Goal: Transaction & Acquisition: Purchase product/service

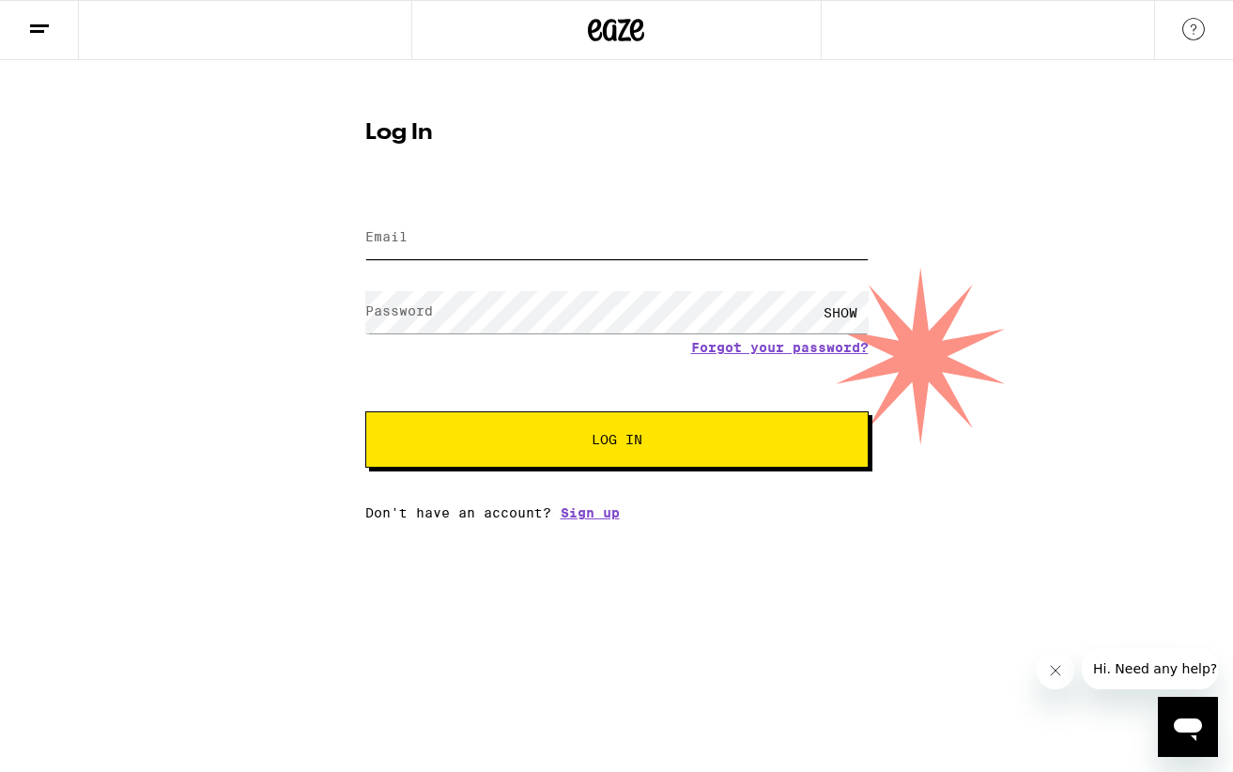
type input "[PERSON_NAME][EMAIL_ADDRESS][PERSON_NAME][DOMAIN_NAME]"
click at [481, 454] on button "Log In" at bounding box center [616, 439] width 503 height 56
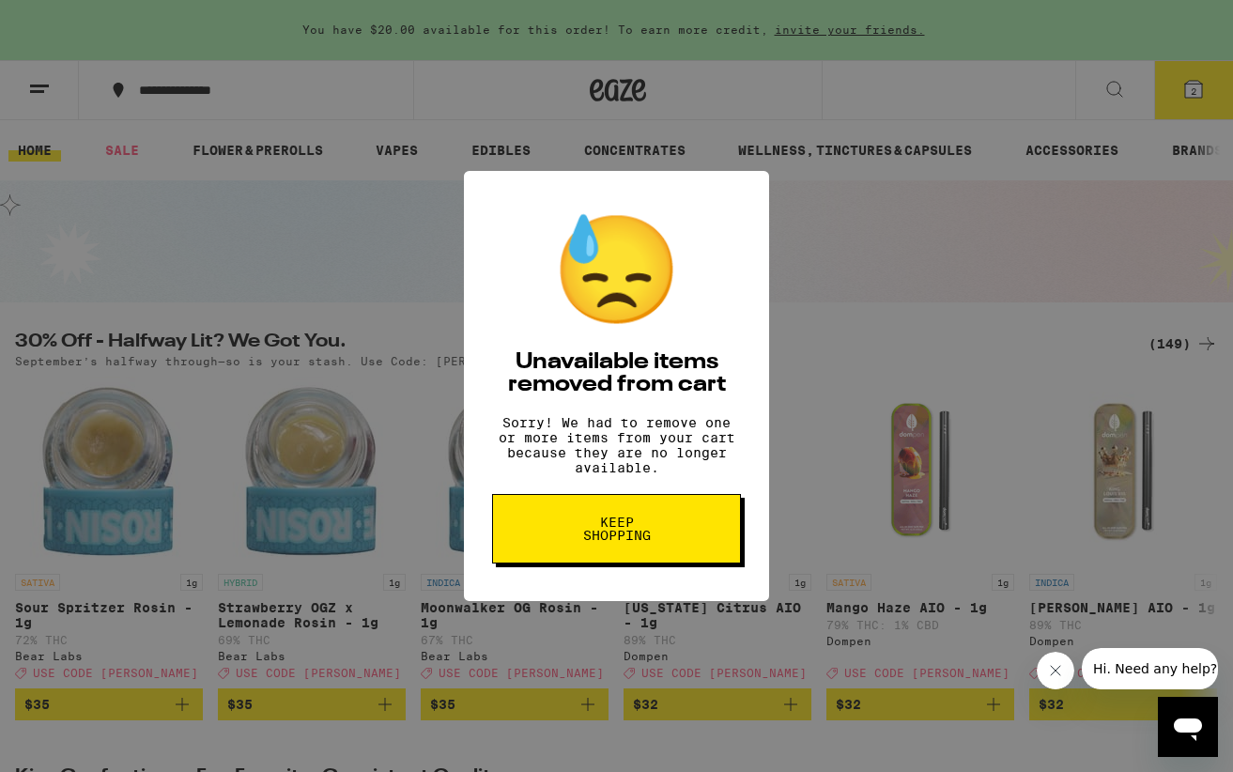
click at [635, 542] on span "Keep Shopping" at bounding box center [616, 528] width 97 height 26
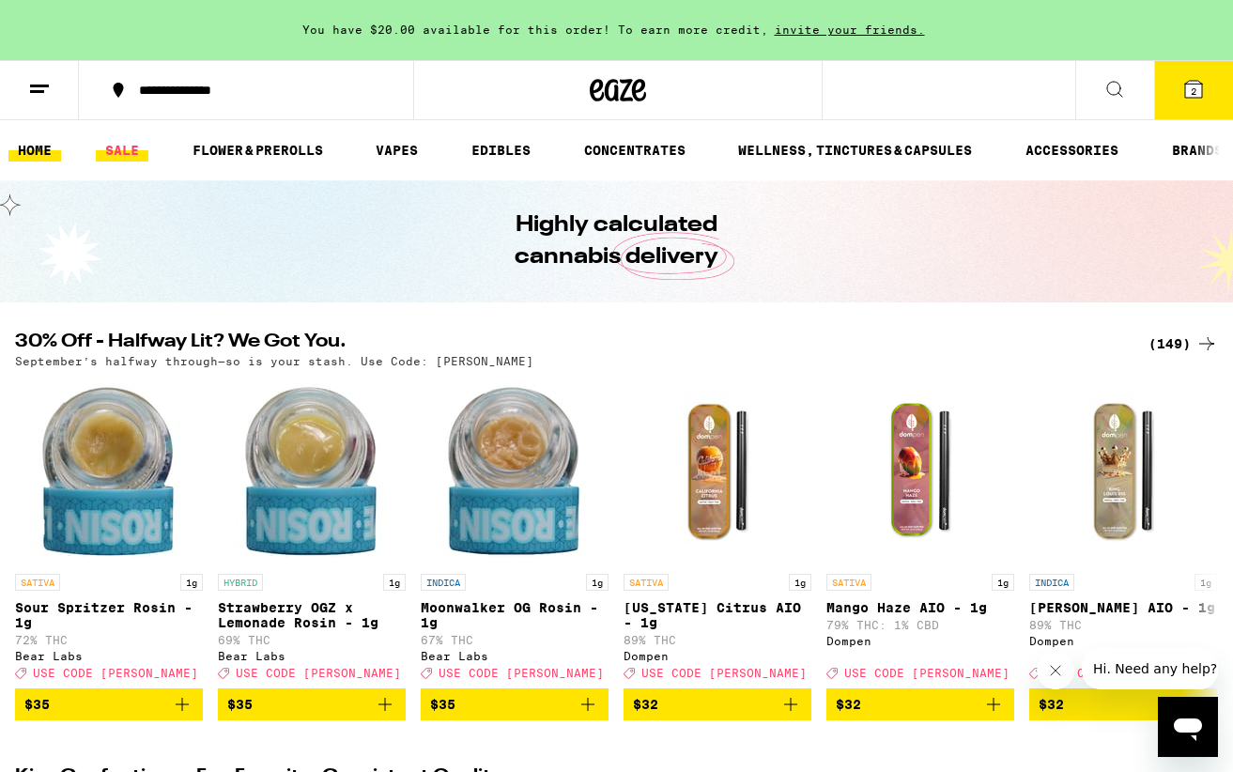
click at [139, 156] on link "SALE" at bounding box center [122, 150] width 53 height 23
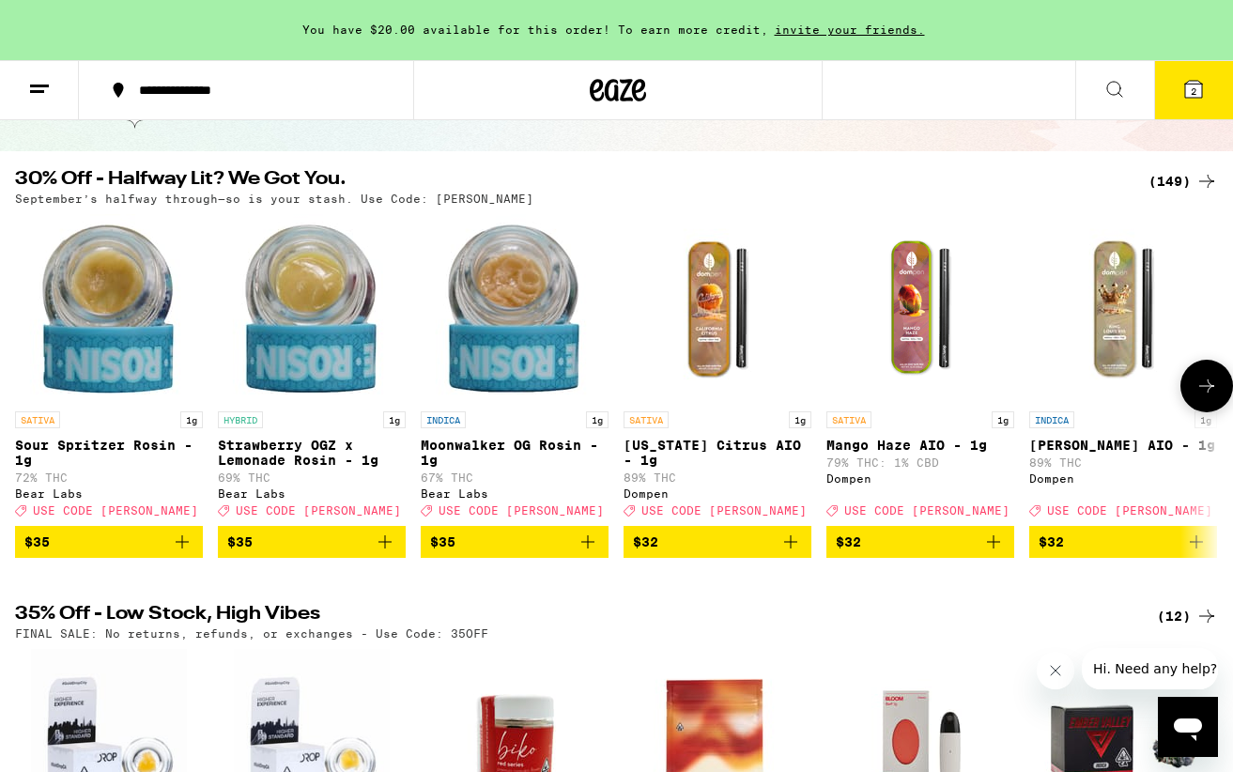
scroll to position [60, 0]
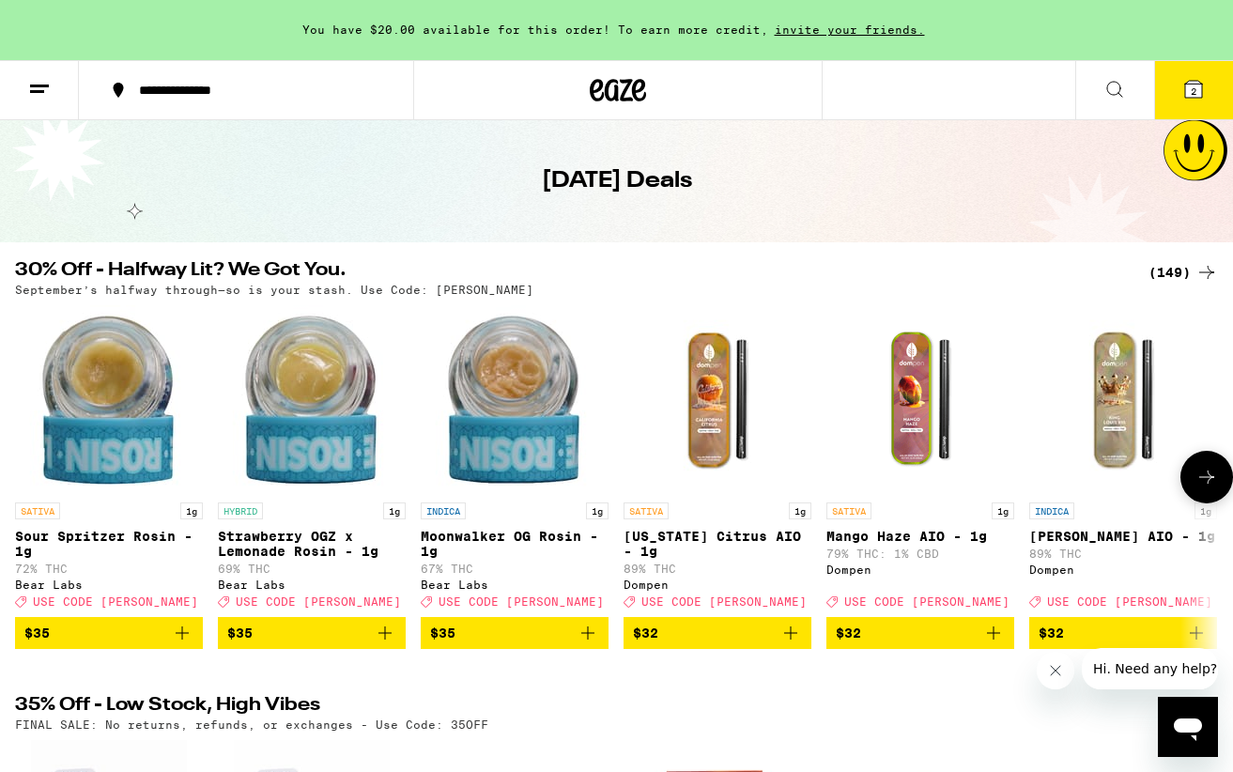
click at [1203, 485] on icon at bounding box center [1206, 477] width 23 height 23
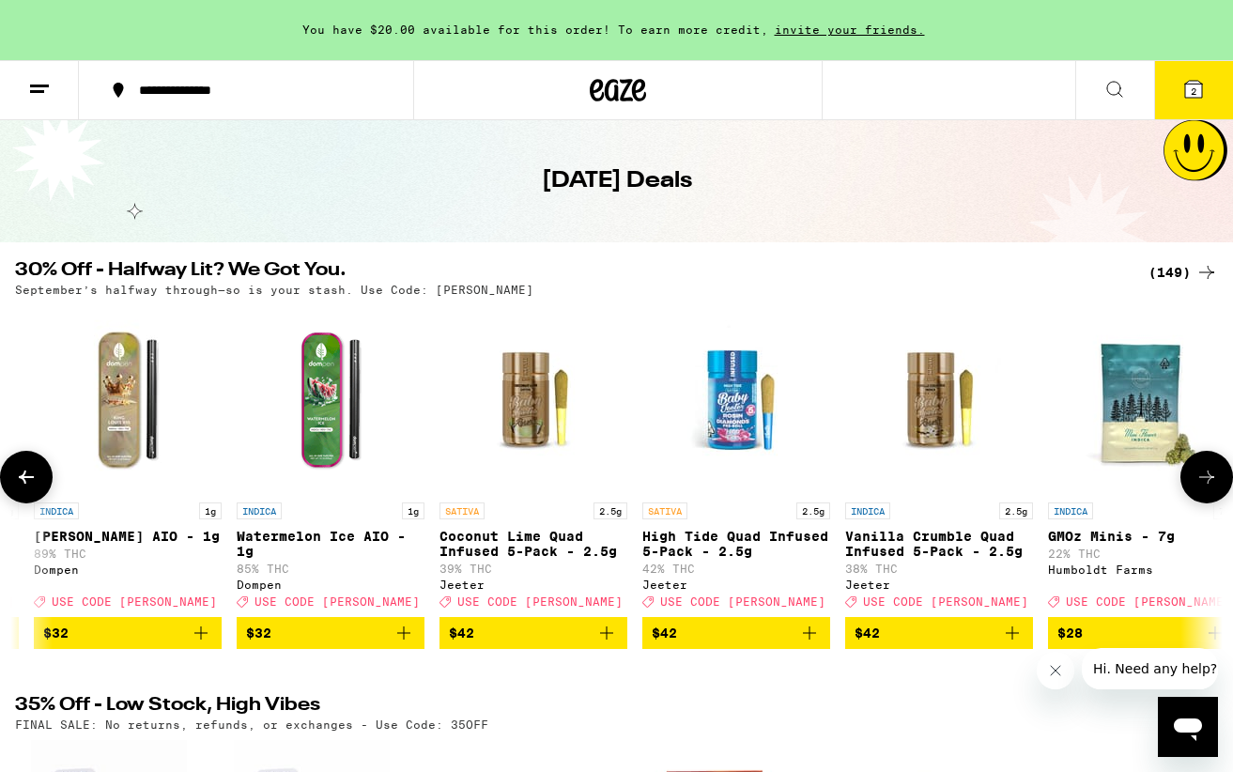
scroll to position [0, 998]
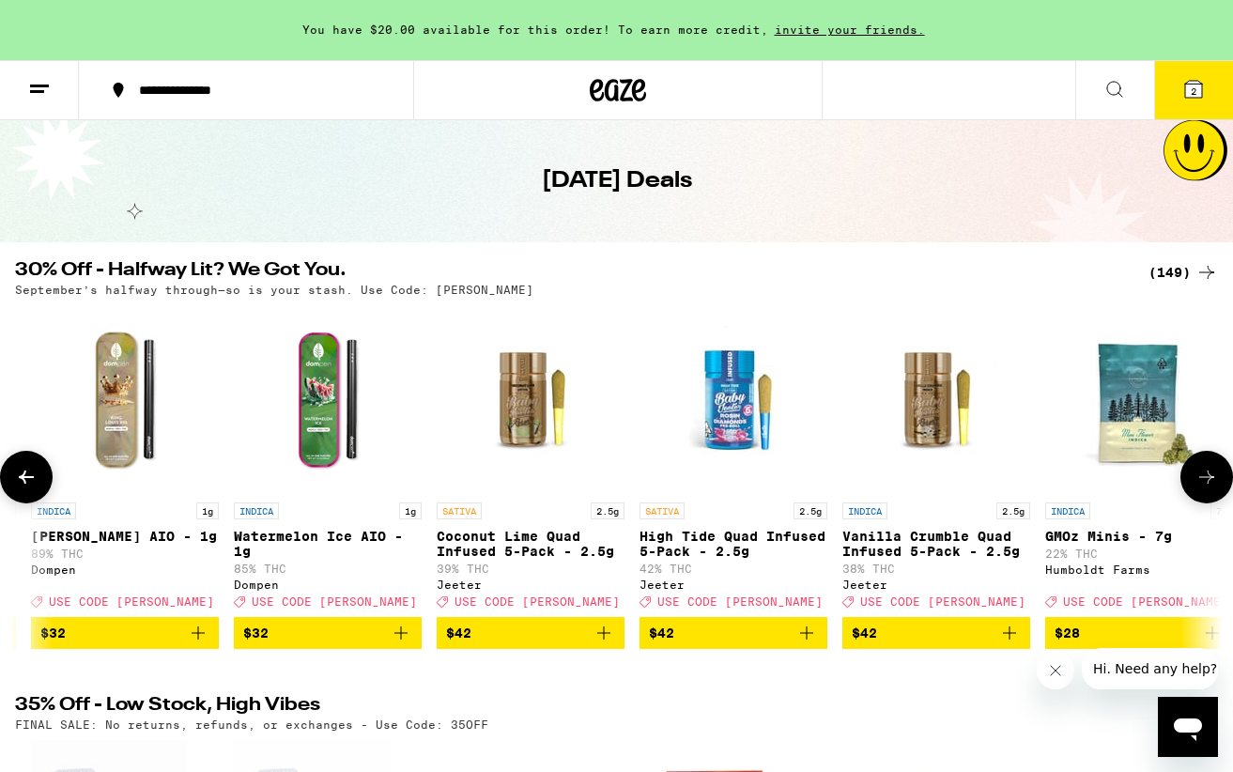
click at [1203, 485] on icon at bounding box center [1206, 477] width 23 height 23
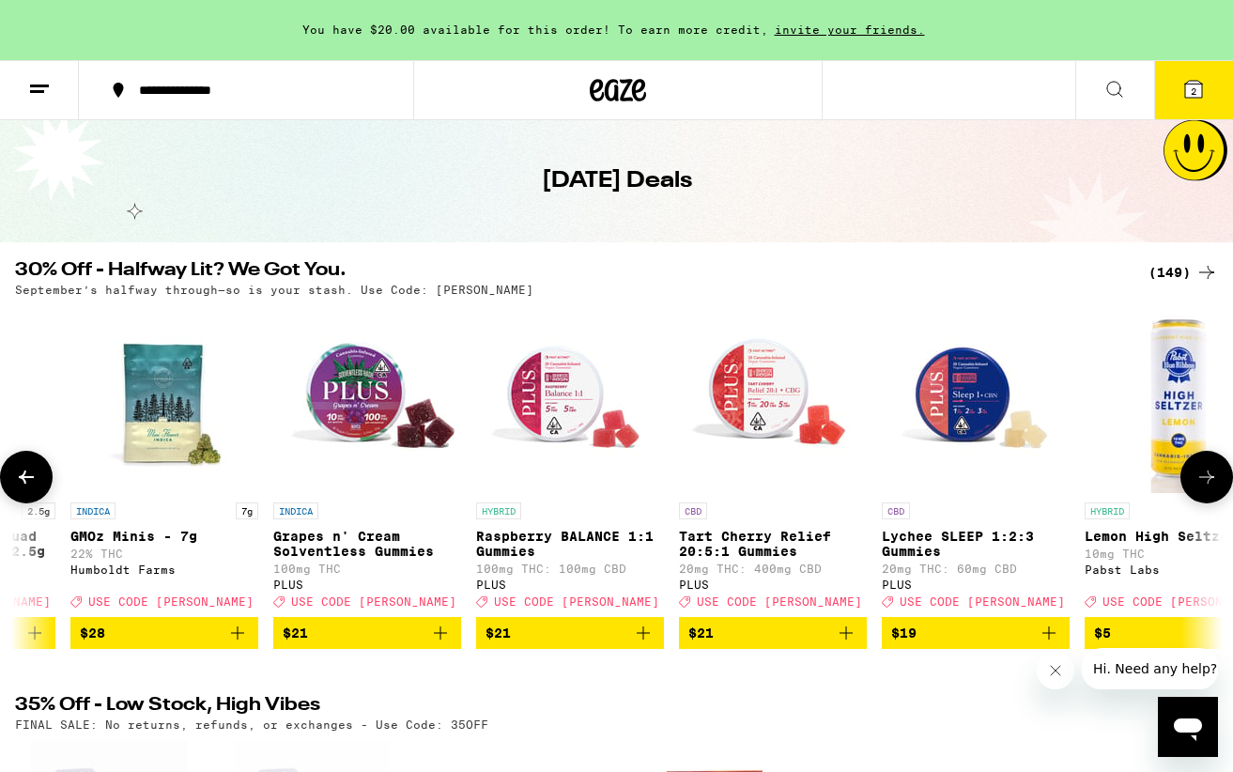
scroll to position [0, 1996]
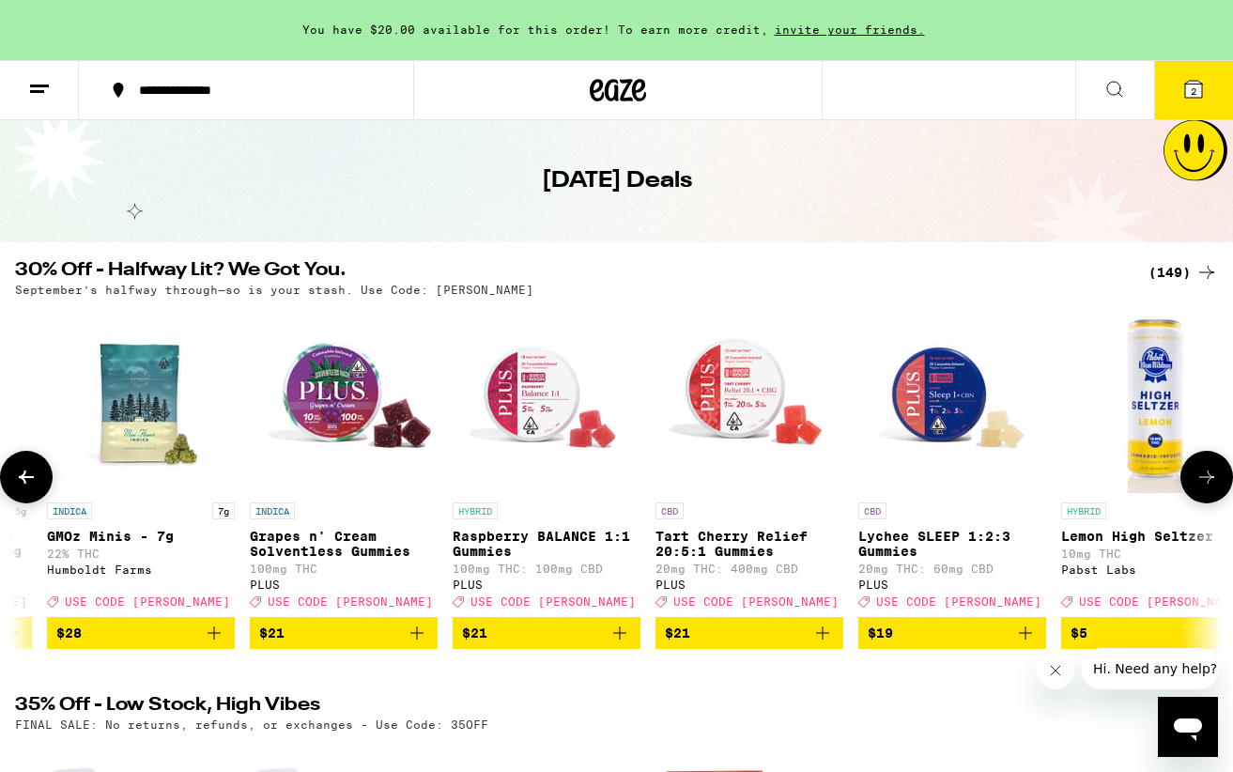
click at [1203, 484] on icon at bounding box center [1206, 476] width 15 height 13
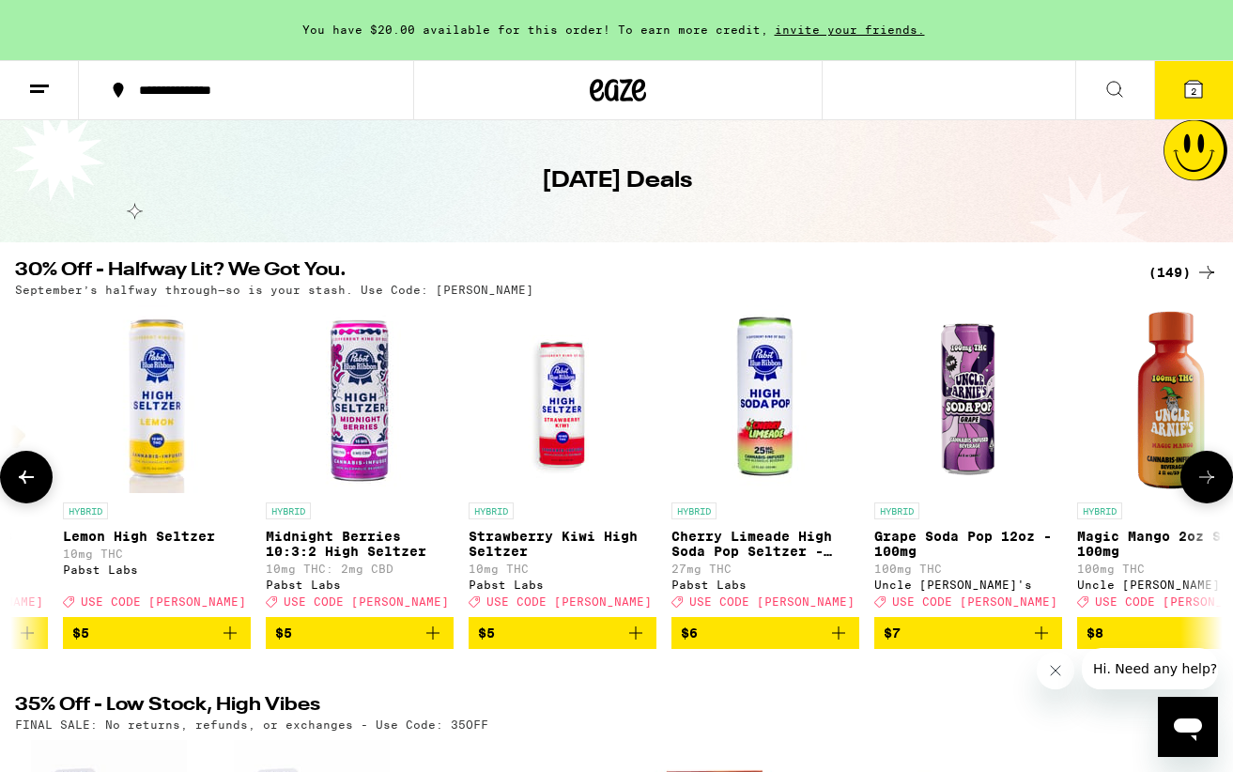
click at [1203, 484] on icon at bounding box center [1206, 476] width 15 height 13
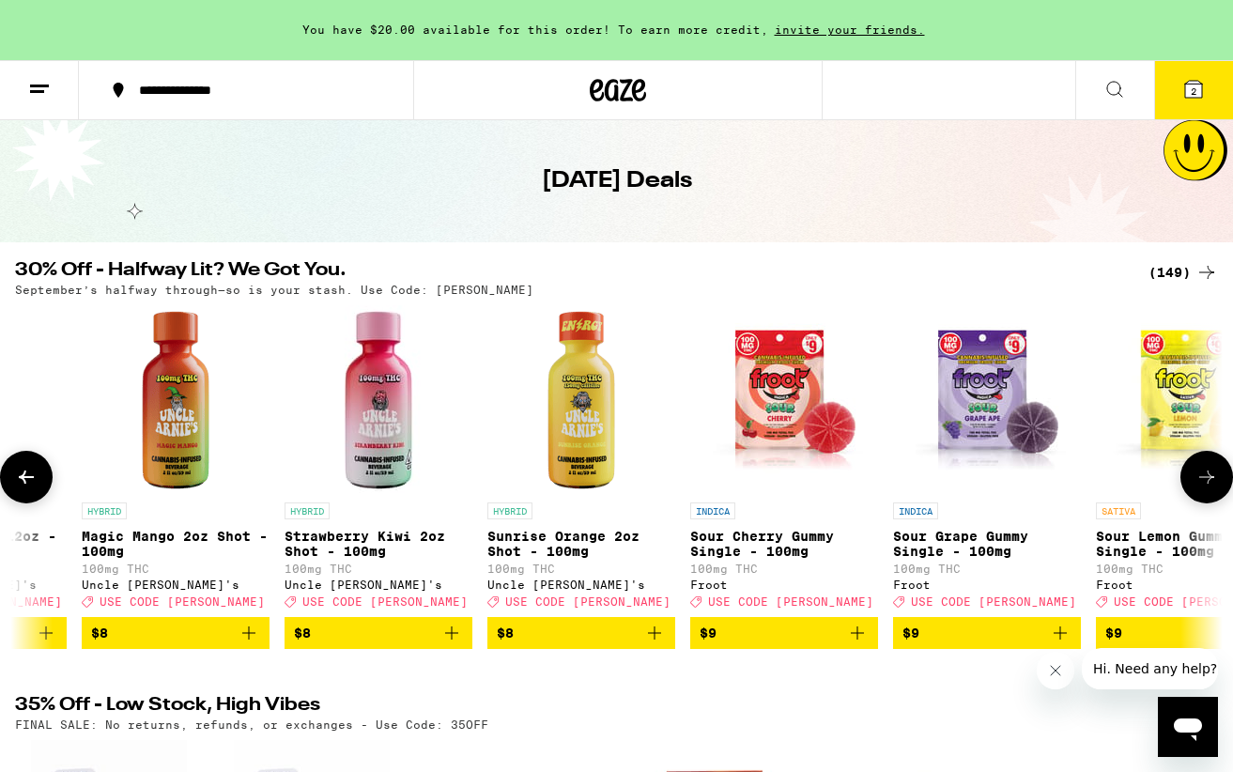
scroll to position [0, 3992]
